Goal: Transaction & Acquisition: Subscribe to service/newsletter

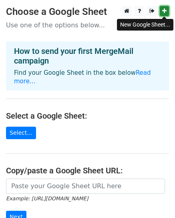
click at [164, 12] on icon at bounding box center [165, 11] width 4 height 6
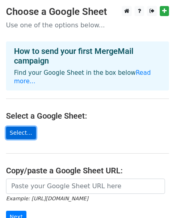
click at [21, 126] on link "Select..." at bounding box center [21, 132] width 30 height 12
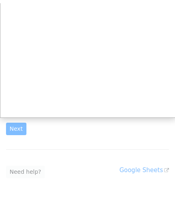
scroll to position [92, 0]
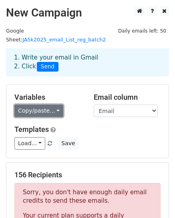
click at [53, 104] on link "Copy/paste..." at bounding box center [38, 110] width 49 height 12
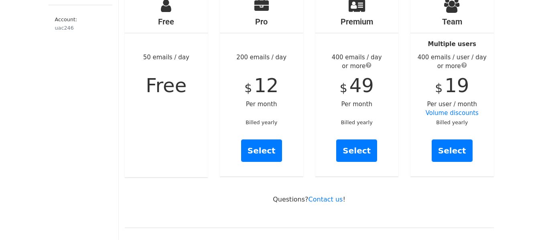
scroll to position [120, 0]
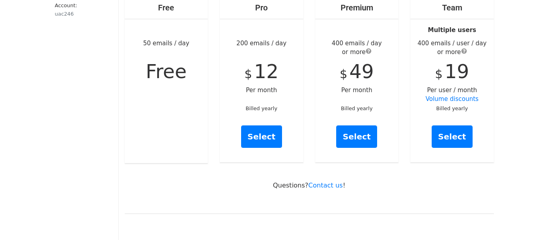
click at [268, 106] on small "Billed yearly" at bounding box center [262, 109] width 32 height 6
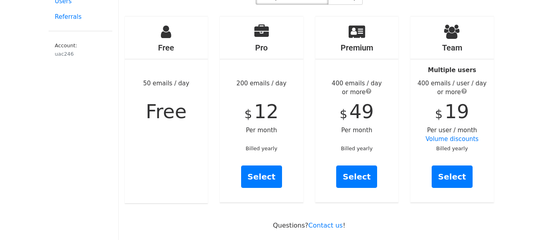
scroll to position [40, 0]
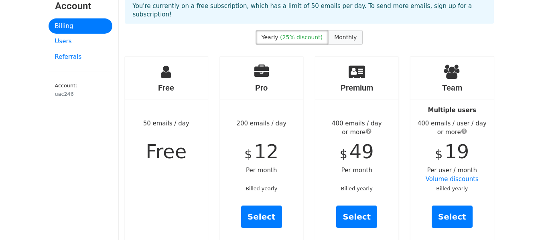
click at [345, 34] on span "Monthly" at bounding box center [345, 37] width 22 height 6
